Goal: Transaction & Acquisition: Purchase product/service

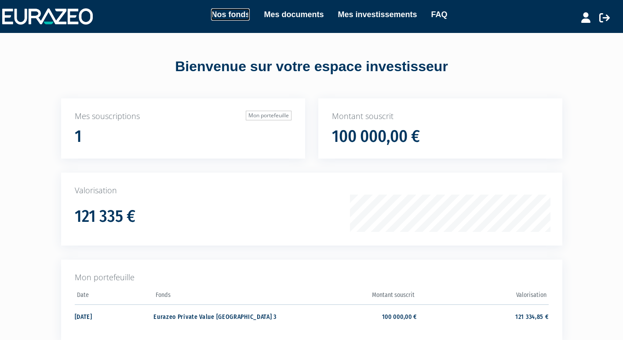
click at [237, 16] on link "Nos fonds" at bounding box center [230, 14] width 39 height 12
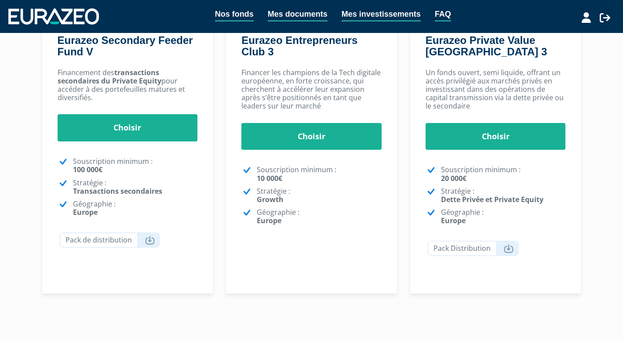
scroll to position [190, 0]
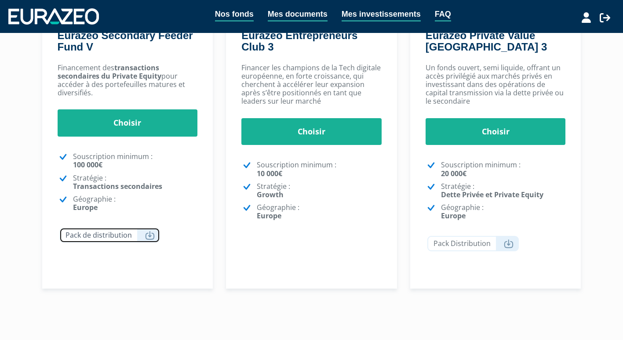
click at [140, 238] on link "Pack de distribution" at bounding box center [109, 235] width 101 height 15
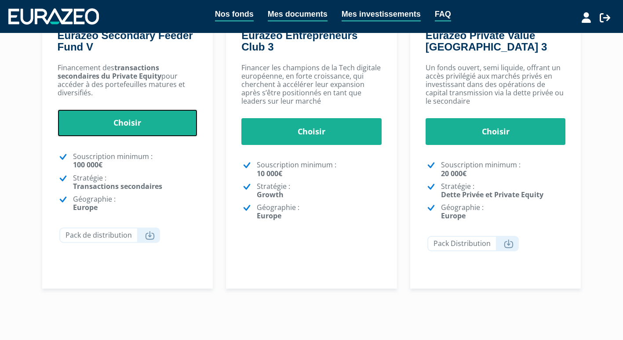
click at [137, 123] on link "Choisir" at bounding box center [128, 122] width 140 height 27
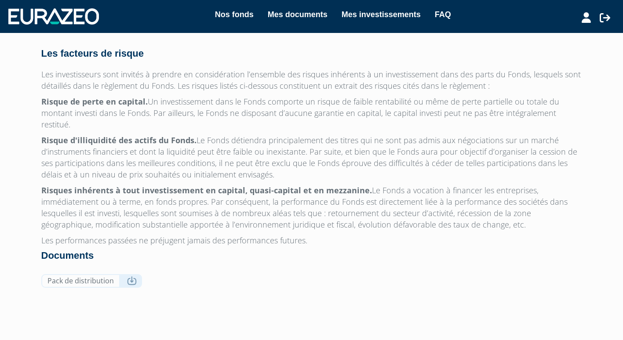
scroll to position [778, 0]
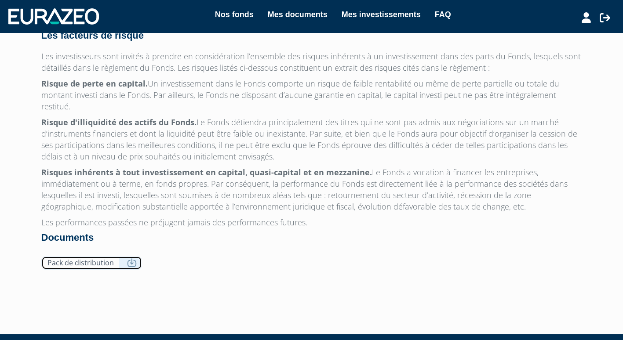
click at [130, 259] on icon at bounding box center [132, 263] width 10 height 9
click at [71, 137] on p "Risque d'illiquidité des actifs du Fonds. Le Fonds détiendra principalement des…" at bounding box center [311, 140] width 541 height 46
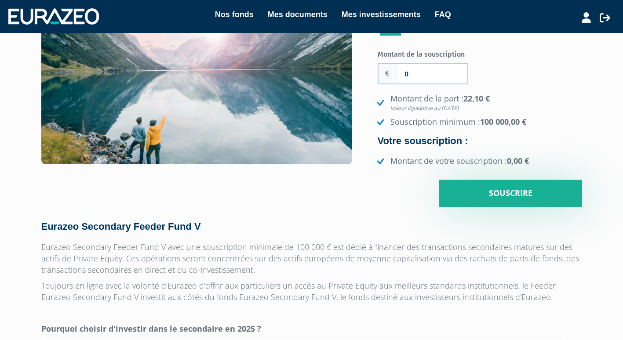
scroll to position [0, 0]
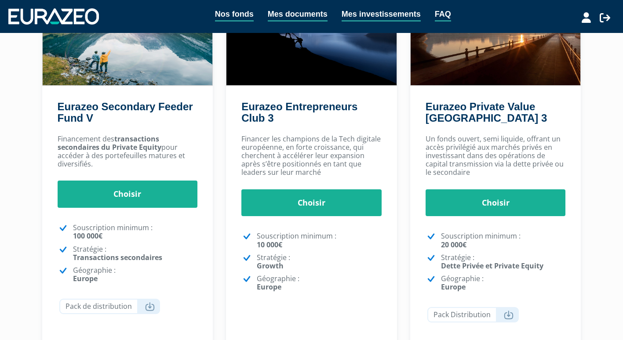
scroll to position [114, 0]
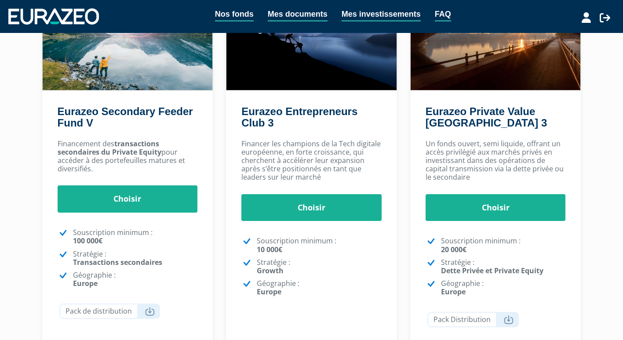
click at [100, 154] on strong "transactions secondaires du Private Equity" at bounding box center [110, 148] width 104 height 18
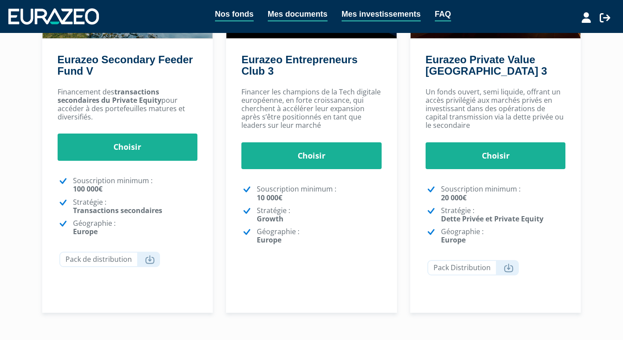
scroll to position [166, 0]
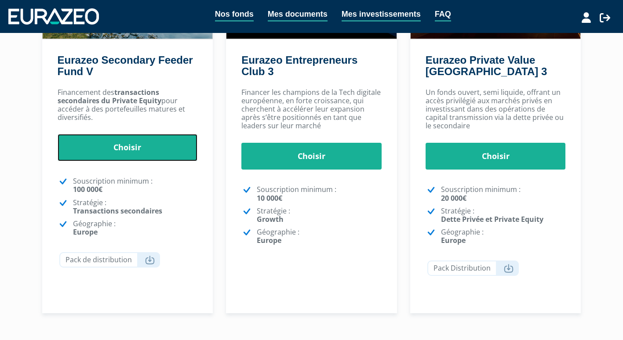
click at [123, 151] on link "Choisir" at bounding box center [128, 147] width 140 height 27
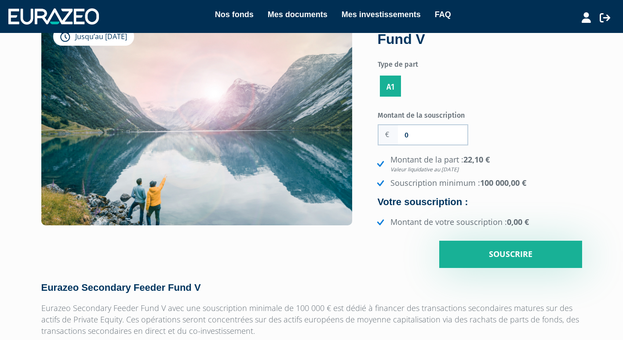
scroll to position [56, 0]
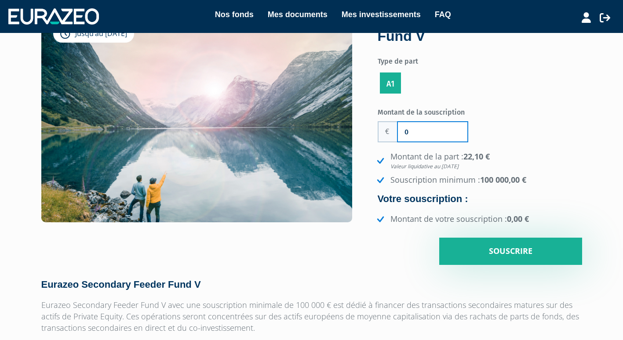
click at [435, 135] on input "0" at bounding box center [432, 131] width 69 height 19
click at [535, 144] on div "Montant de la souscription 0 Nombre de parts 0 Montant de la part : 22,10 € Val…" at bounding box center [480, 185] width 204 height 161
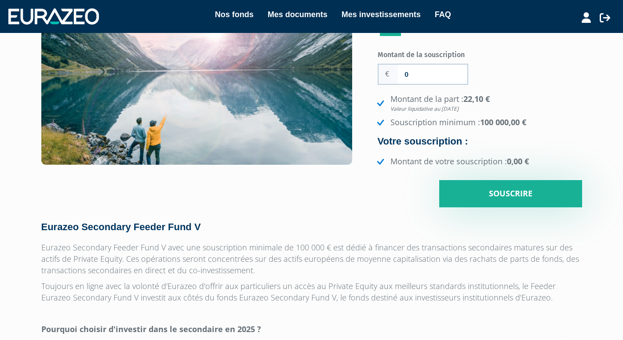
scroll to position [0, 0]
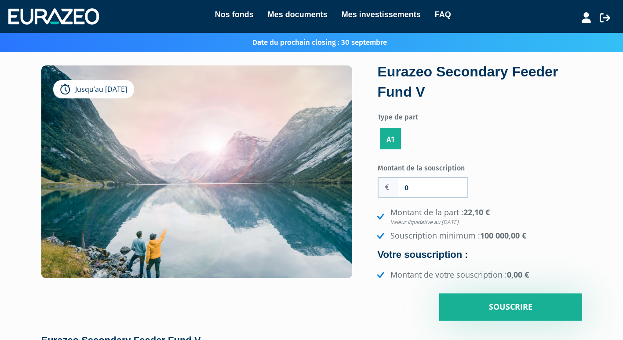
click at [338, 44] on p "Date du prochain closing : 30 septembre" at bounding box center [307, 42] width 160 height 11
drag, startPoint x: 338, startPoint y: 44, endPoint x: 325, endPoint y: 68, distance: 27.7
click at [325, 68] on img at bounding box center [196, 190] width 311 height 249
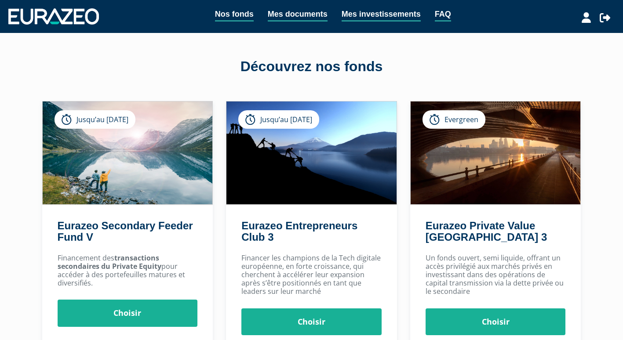
scroll to position [166, 0]
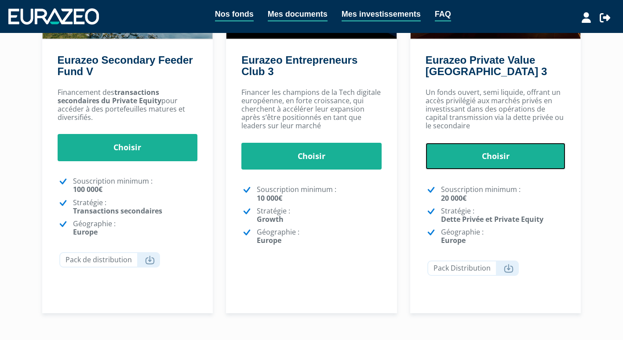
click at [485, 144] on link "Choisir" at bounding box center [496, 156] width 140 height 27
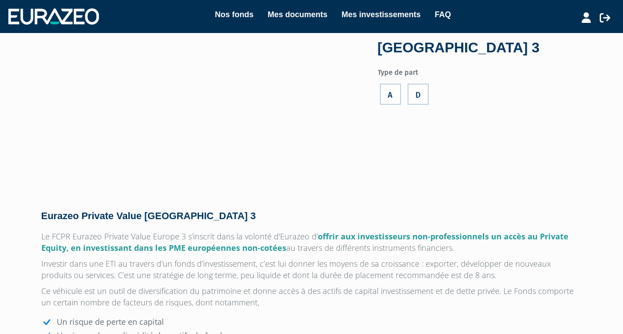
scroll to position [21, 0]
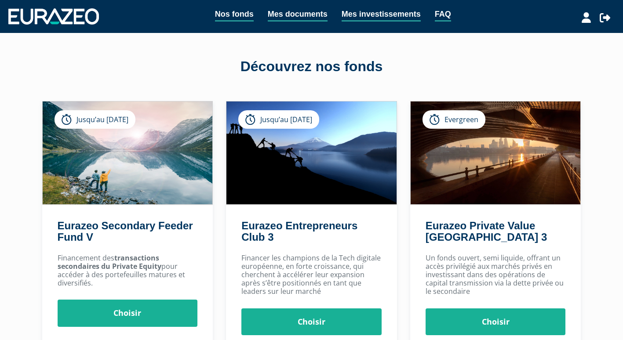
scroll to position [166, 0]
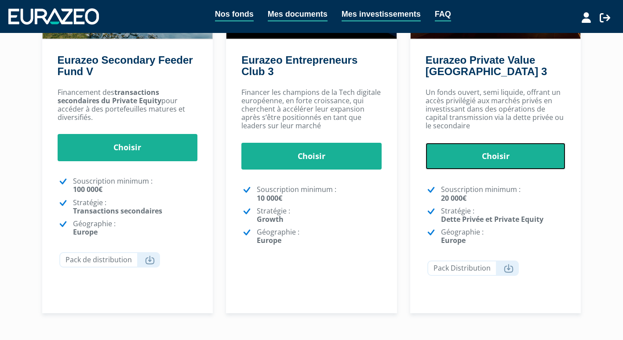
click at [484, 165] on link "Choisir" at bounding box center [496, 156] width 140 height 27
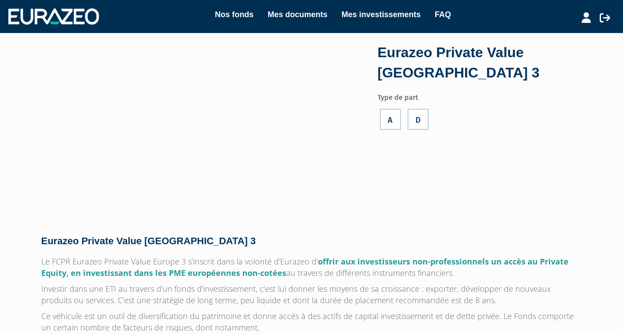
click at [386, 120] on label "A" at bounding box center [390, 119] width 21 height 21
click at [0, 0] on input "A" at bounding box center [0, 0] width 0 height 0
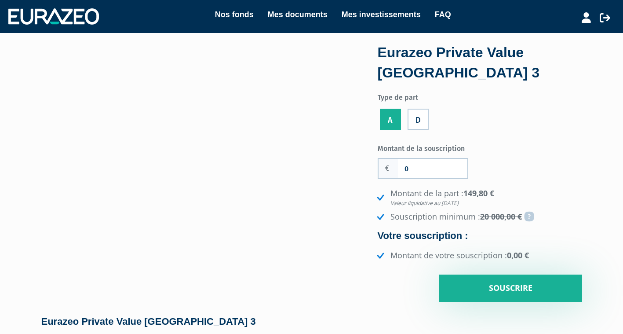
click at [423, 124] on label "D" at bounding box center [418, 119] width 21 height 21
click at [0, 0] on input "D" at bounding box center [0, 0] width 0 height 0
click at [390, 117] on label "A" at bounding box center [390, 119] width 21 height 21
click at [0, 0] on input "A" at bounding box center [0, 0] width 0 height 0
click at [417, 116] on label "D" at bounding box center [418, 119] width 21 height 21
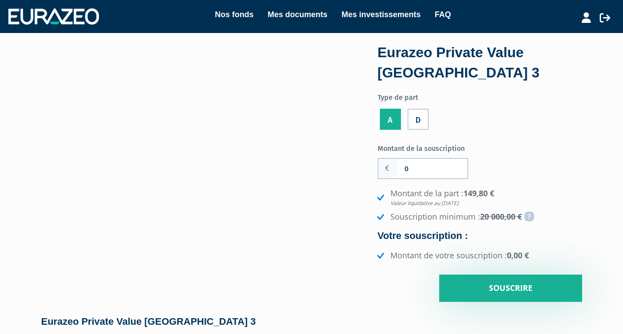
click at [0, 0] on input "D" at bounding box center [0, 0] width 0 height 0
click at [384, 116] on li "A" at bounding box center [390, 117] width 25 height 29
click at [390, 118] on label "A" at bounding box center [390, 119] width 21 height 21
click at [0, 0] on input "A" at bounding box center [0, 0] width 0 height 0
click at [425, 166] on input "0" at bounding box center [432, 168] width 69 height 19
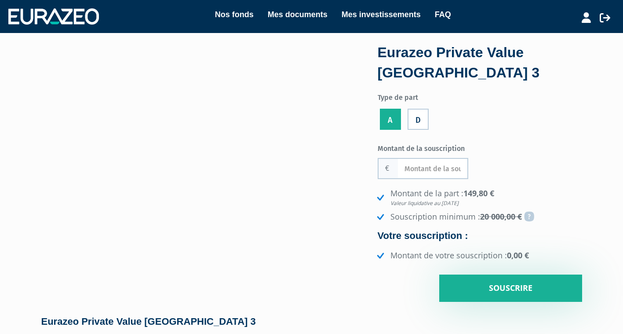
click at [495, 142] on div "Montant de la souscription Nombre de parts 0 Montant de la part : 149,80 € Vale…" at bounding box center [480, 221] width 204 height 161
